Goal: Use online tool/utility: Utilize a website feature to perform a specific function

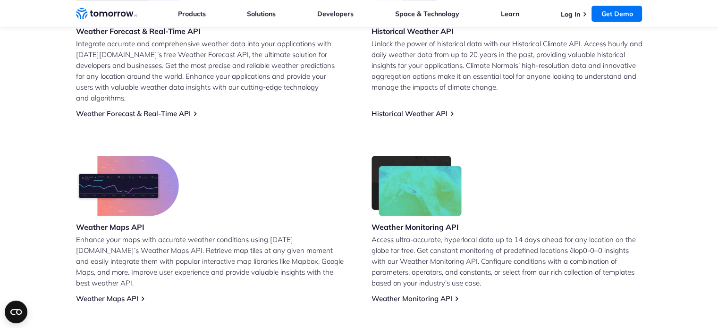
scroll to position [491, 0]
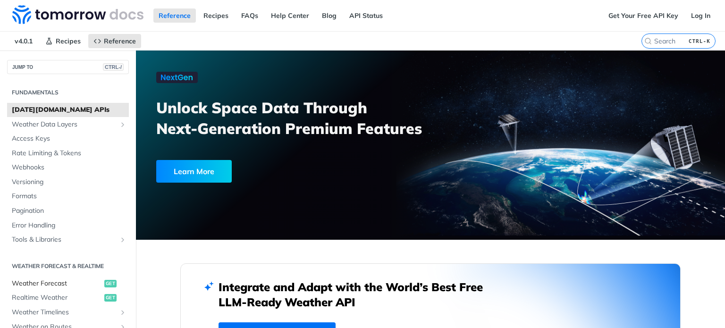
scroll to position [300, 0]
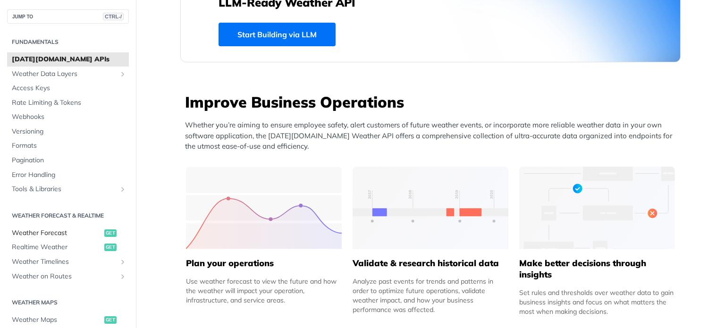
click at [67, 236] on span "Weather Forecast" at bounding box center [57, 232] width 90 height 9
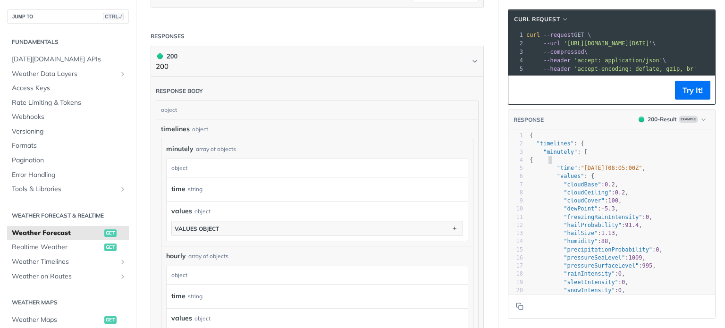
click at [533, 163] on span "{" at bounding box center [531, 160] width 3 height 7
click at [543, 155] on span ""minutely"" at bounding box center [560, 152] width 34 height 7
click at [549, 155] on span ""minutely"" at bounding box center [560, 152] width 34 height 7
type textarea "minutely"
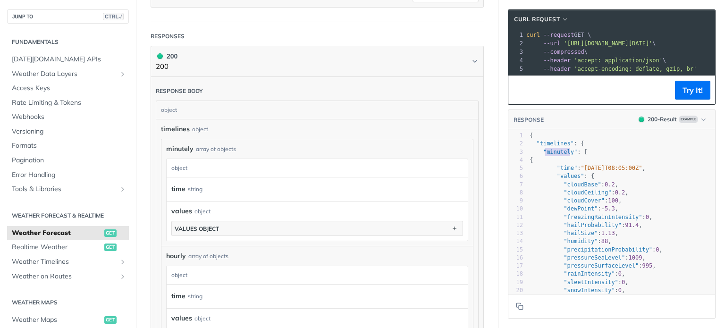
click at [549, 155] on span ""minutely"" at bounding box center [560, 152] width 34 height 7
click at [577, 156] on pre ""minutely" : [" at bounding box center [621, 152] width 187 height 8
click at [570, 155] on span ""minutely" : [" at bounding box center [559, 152] width 58 height 7
click at [574, 155] on span ""minutely" : [" at bounding box center [559, 152] width 58 height 7
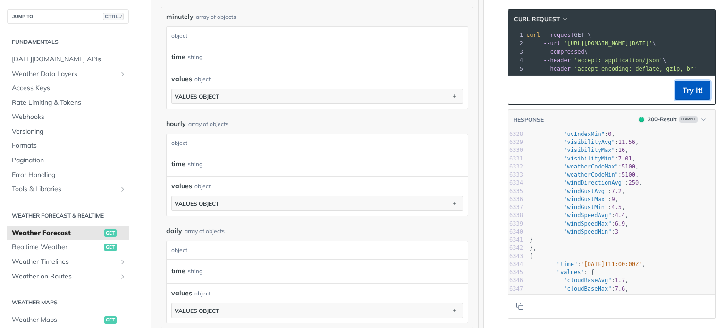
click at [679, 98] on button "Try It!" at bounding box center [692, 90] width 35 height 19
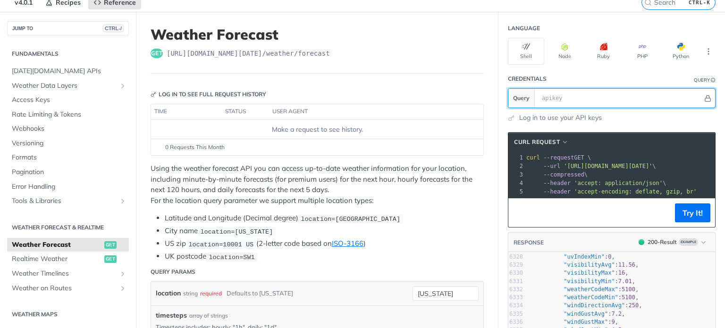
paste input "66bOsPNRxJNKQ5W3h0naUs82Vgz4cc6o"
type input "66bOsPNRxJNKQ5W3h0naUs82Vgz4cc6o"
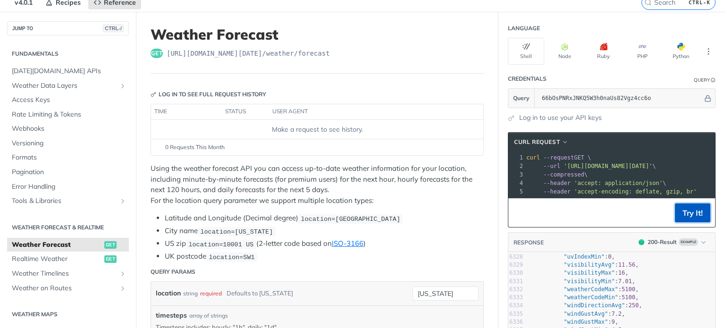
click at [688, 218] on button "Try It!" at bounding box center [692, 212] width 35 height 19
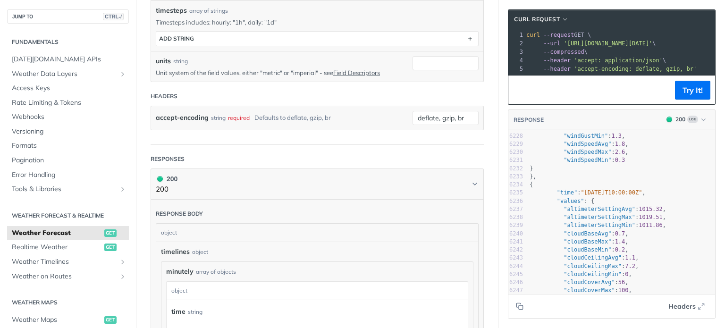
type textarea "​"
drag, startPoint x: 562, startPoint y: 230, endPoint x: 535, endPoint y: 243, distance: 29.8
click at [535, 237] on span ""cloudBaseAvg" : 0.7 ," at bounding box center [579, 233] width 99 height 7
